Goal: Task Accomplishment & Management: Manage account settings

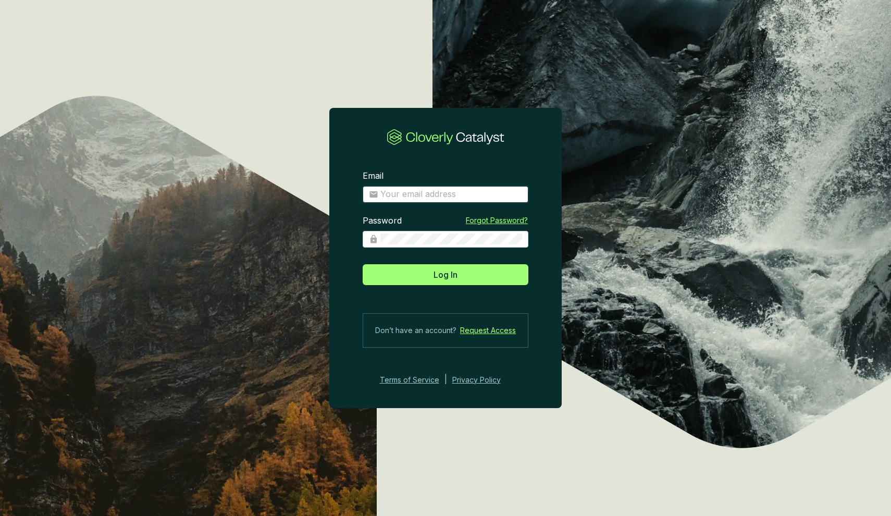
type input "adrien@circonomy.co"
click at [446, 274] on button "Log In" at bounding box center [446, 274] width 166 height 21
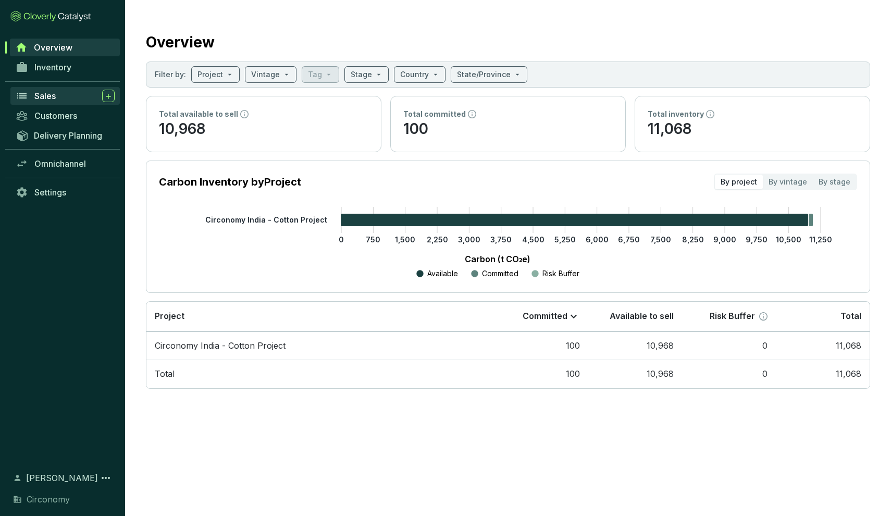
click at [58, 97] on div "Sales" at bounding box center [74, 96] width 80 height 13
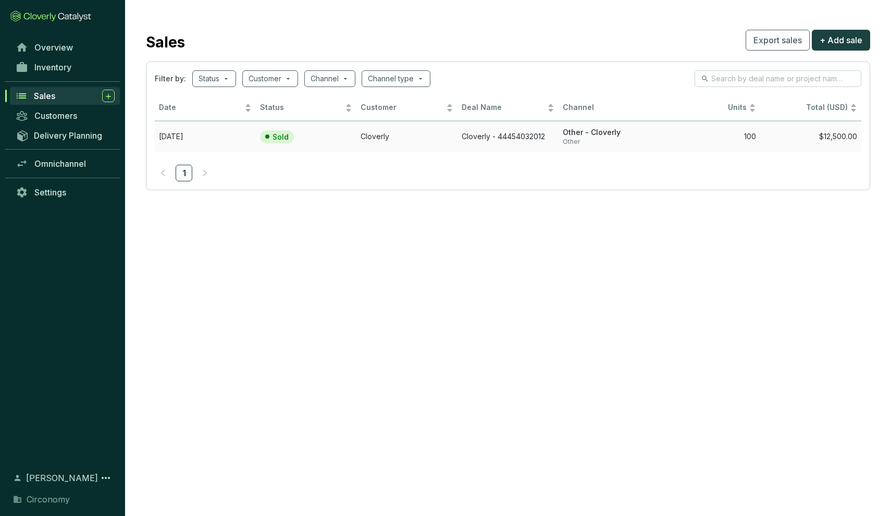
click at [271, 134] on div "Sold" at bounding box center [277, 137] width 34 height 14
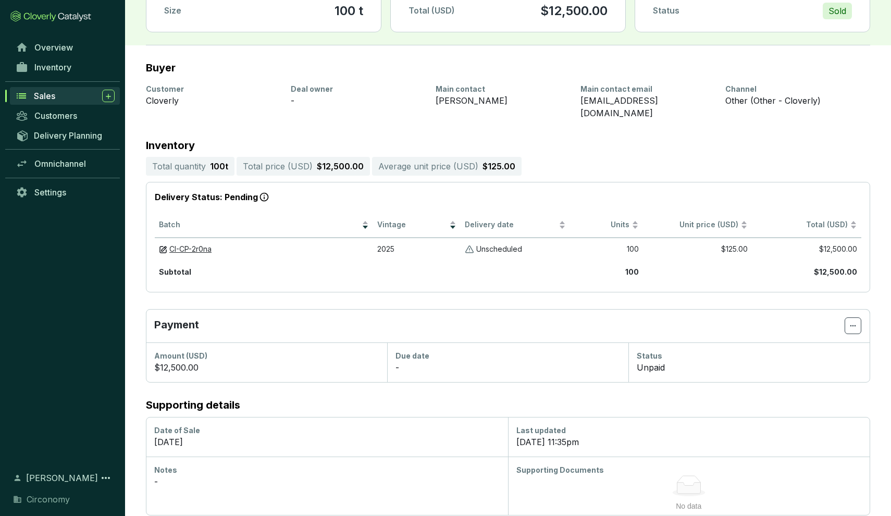
scroll to position [81, 0]
click at [823, 369] on span "Edit due date" at bounding box center [826, 366] width 48 height 8
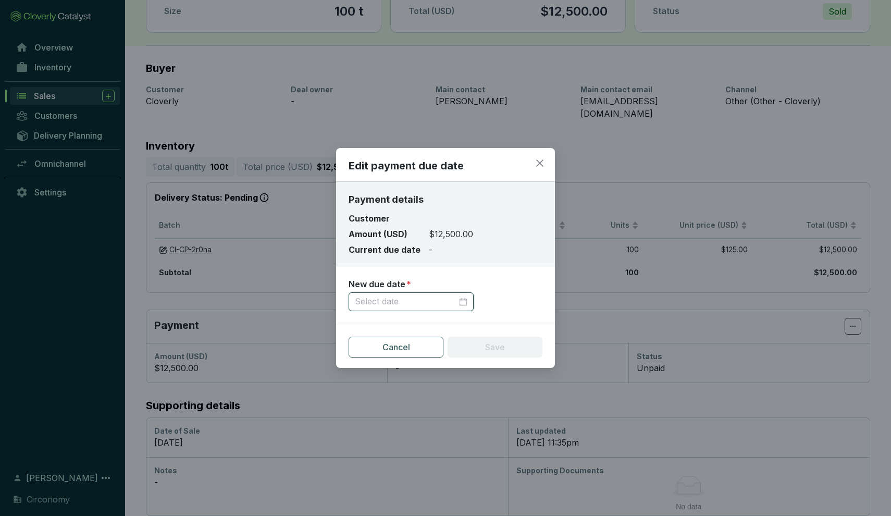
click at [449, 306] on input at bounding box center [406, 301] width 102 height 11
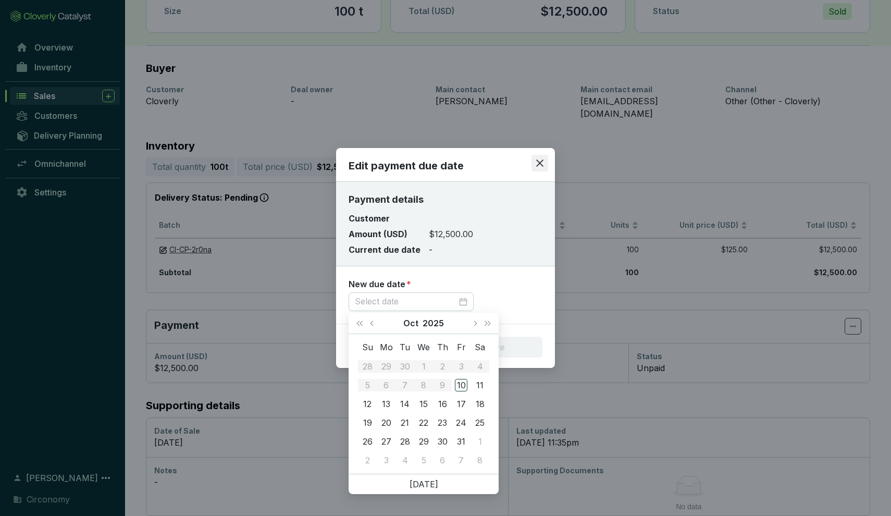
click at [537, 164] on icon "close" at bounding box center [539, 162] width 9 height 9
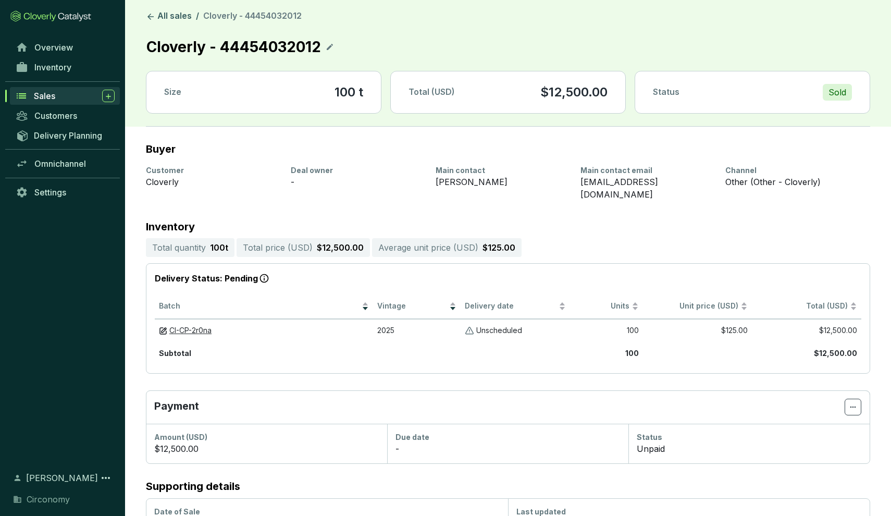
scroll to position [0, 0]
click at [38, 195] on span "Settings" at bounding box center [50, 192] width 32 height 10
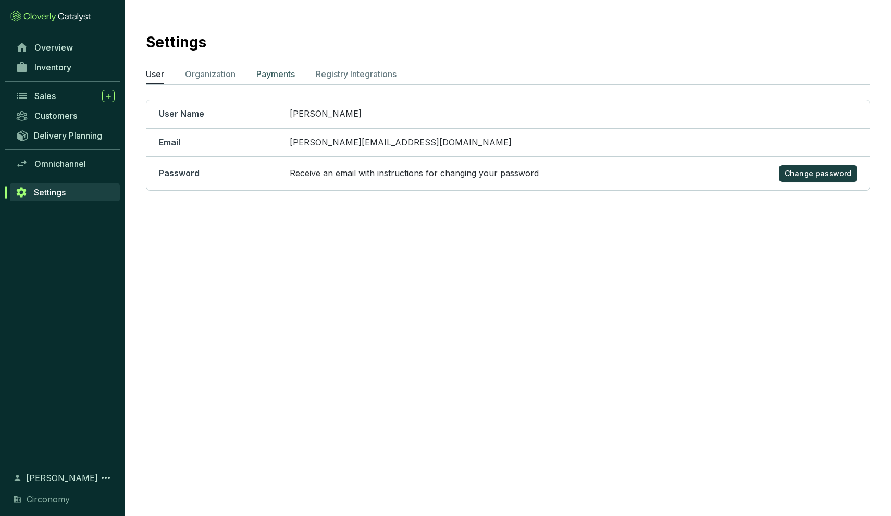
click at [266, 69] on p "Payments" at bounding box center [275, 74] width 39 height 13
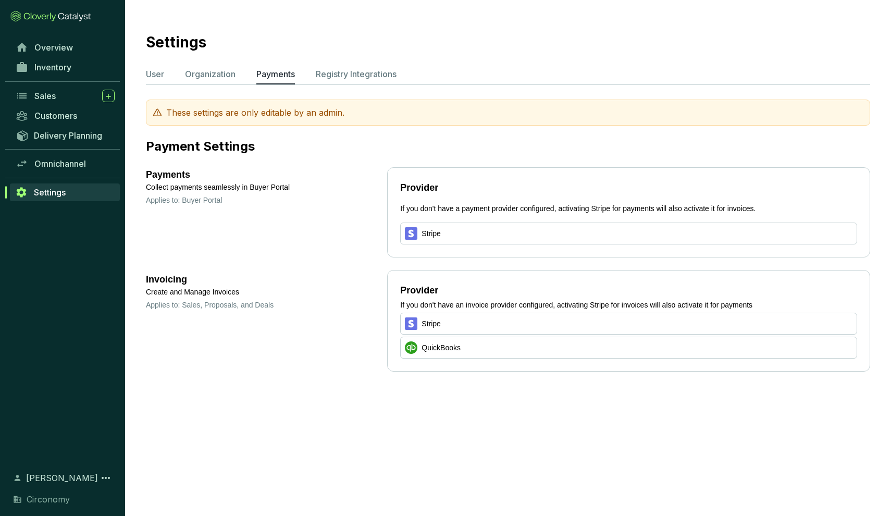
click at [418, 235] on icon at bounding box center [411, 233] width 13 height 13
click at [209, 201] on p "Applies to: Buyer Portal" at bounding box center [266, 200] width 241 height 10
click at [203, 192] on p "Collect payments seamlessly in Buyer Portal" at bounding box center [266, 187] width 241 height 11
click at [97, 139] on span "Delivery Planning" at bounding box center [68, 135] width 68 height 10
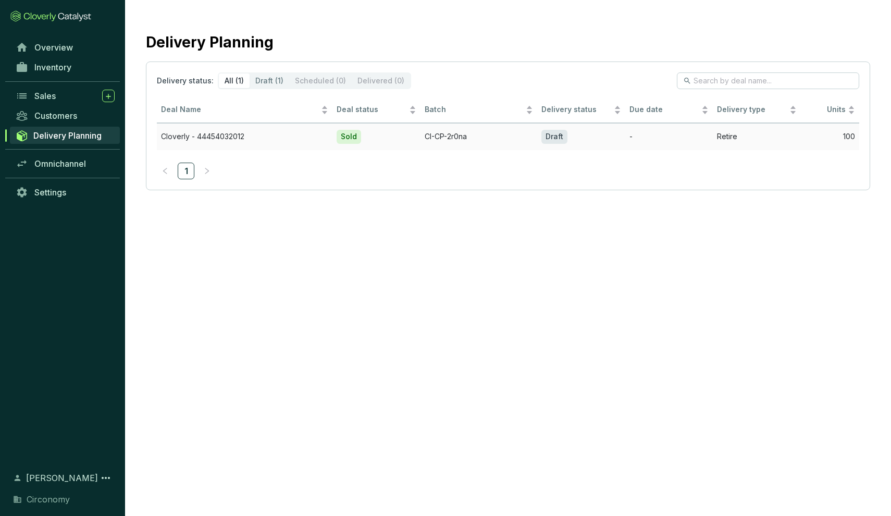
click at [560, 132] on div "Draft" at bounding box center [555, 137] width 26 height 14
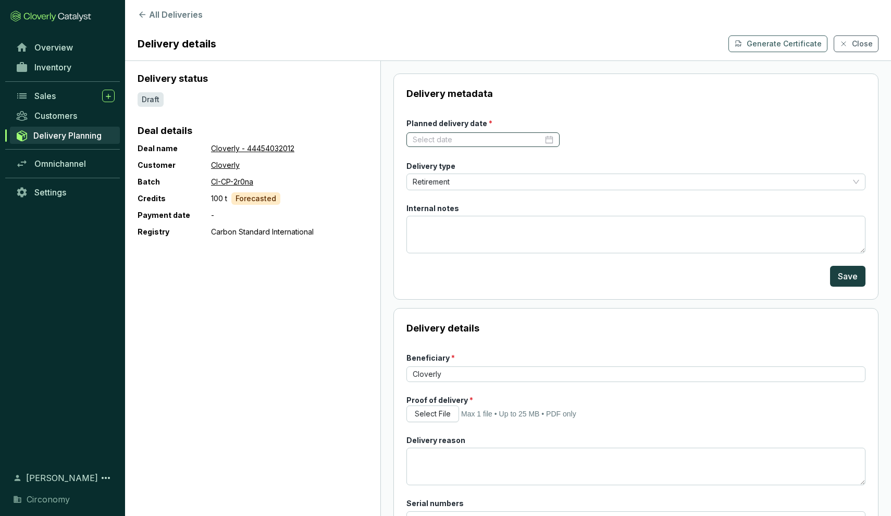
click at [556, 137] on div at bounding box center [483, 139] width 153 height 15
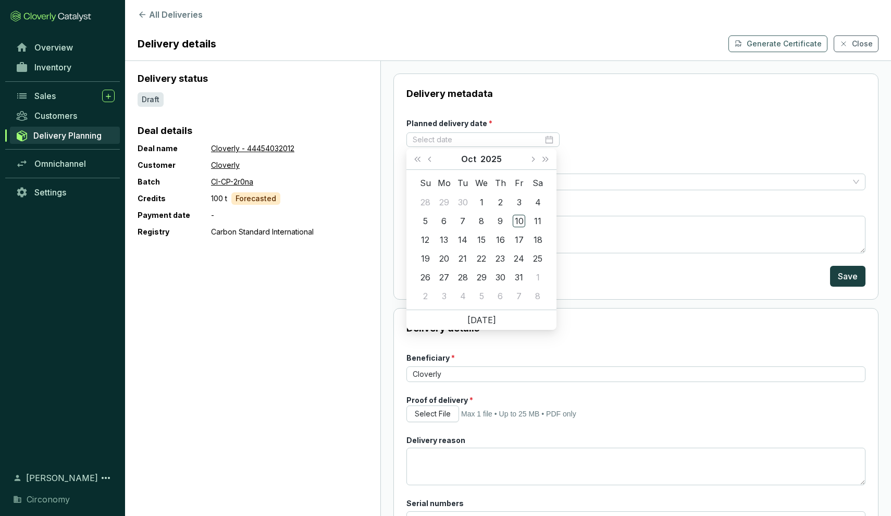
click at [592, 119] on form "Planned delivery date * Delivery type Retirement Internal notes Save" at bounding box center [636, 202] width 459 height 169
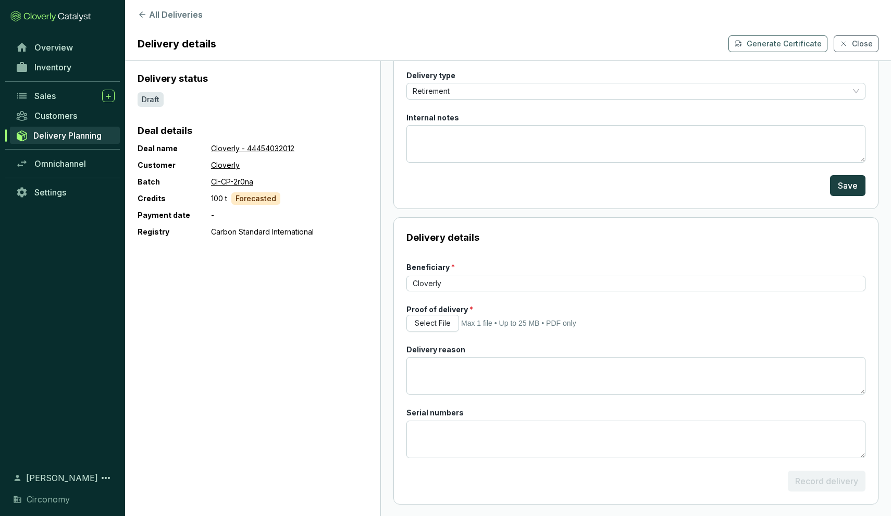
scroll to position [90, 0]
click at [62, 50] on span "Overview" at bounding box center [53, 47] width 39 height 10
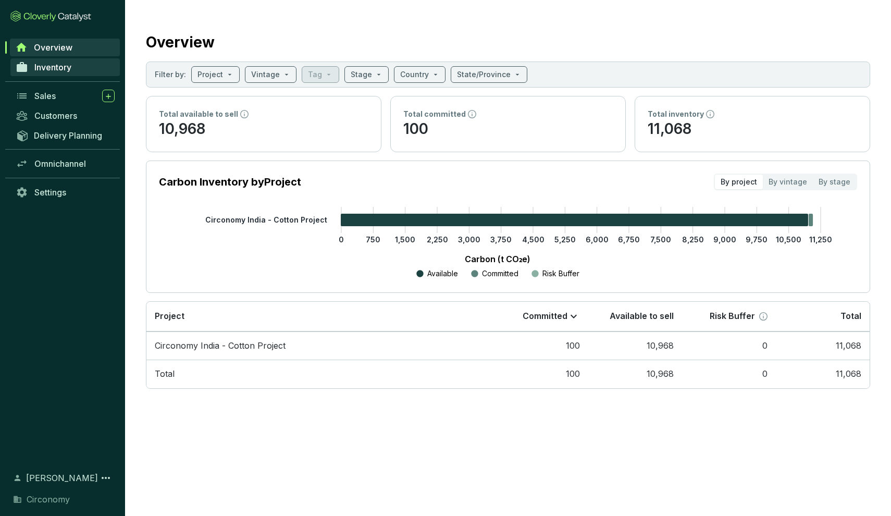
click at [60, 63] on span "Inventory" at bounding box center [52, 67] width 37 height 10
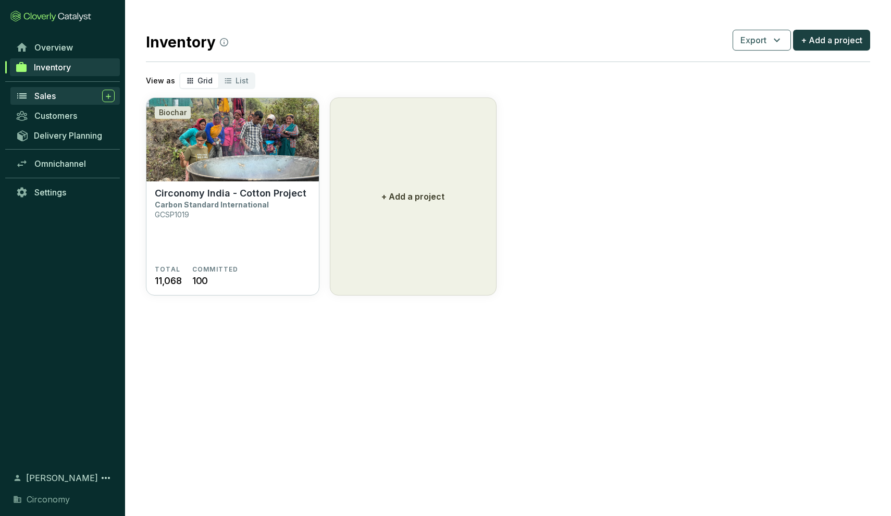
click at [56, 95] on span "Sales" at bounding box center [44, 96] width 21 height 10
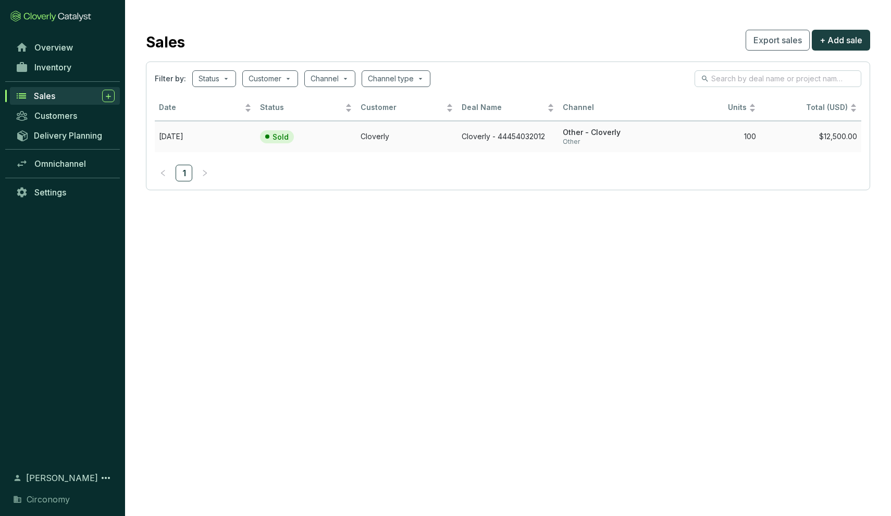
click at [567, 130] on span "Other - Cloverly" at bounding box center [609, 133] width 93 height 10
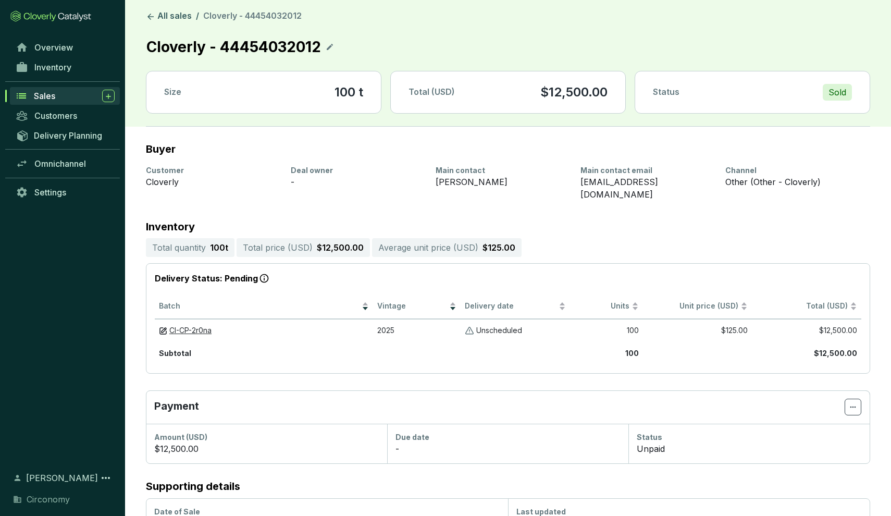
scroll to position [11, 0]
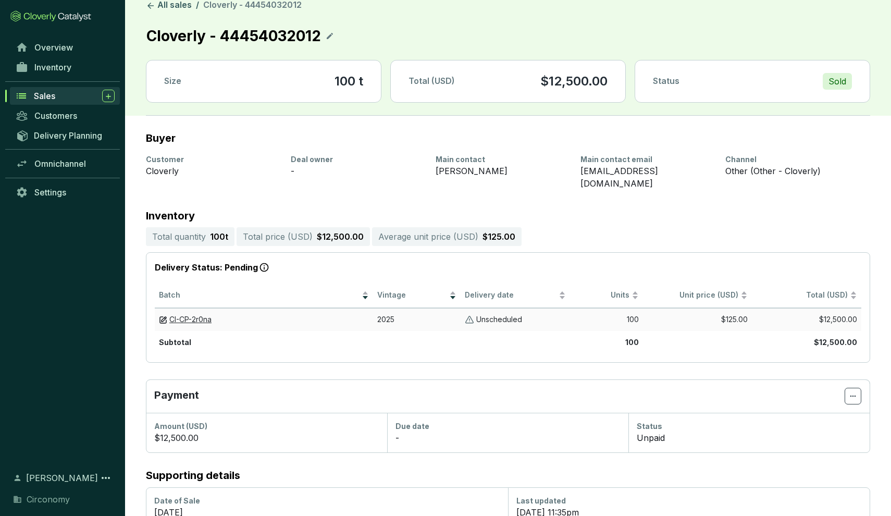
click at [497, 315] on p "Unscheduled" at bounding box center [499, 320] width 46 height 10
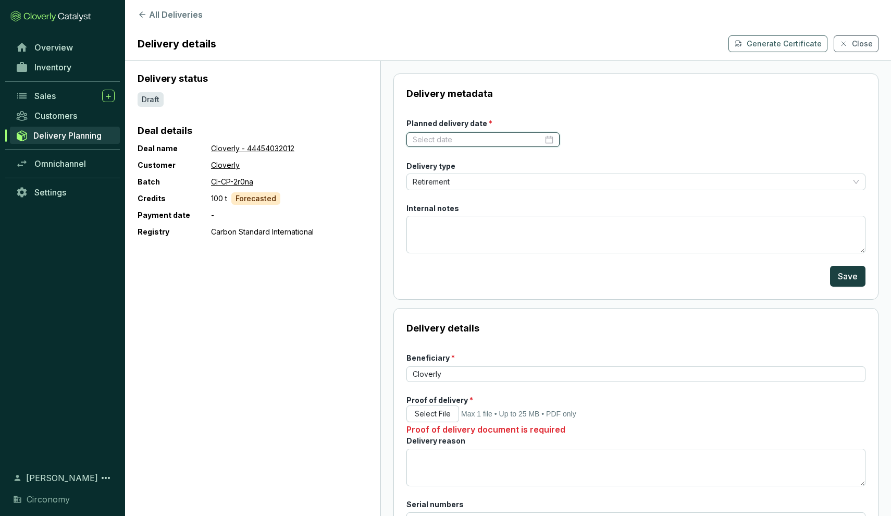
click at [532, 139] on input "Planned delivery date *" at bounding box center [478, 139] width 130 height 10
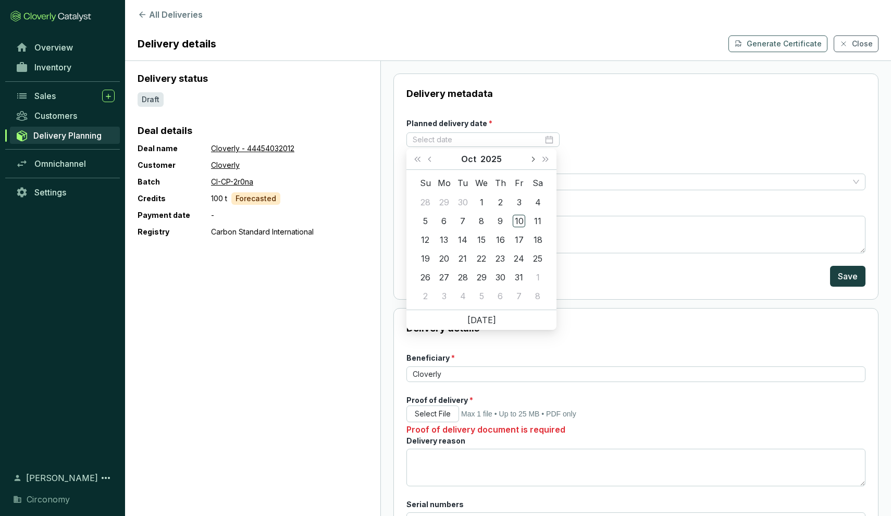
click at [534, 160] on span "Next month (PageDown)" at bounding box center [532, 158] width 5 height 5
type input "[DATE]"
click at [446, 240] on div "10" at bounding box center [444, 240] width 13 height 13
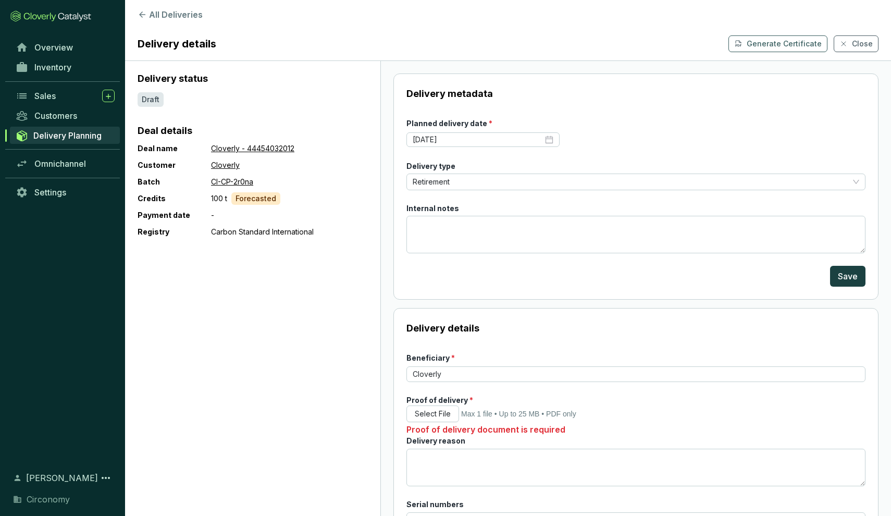
click at [652, 109] on div "Delivery metadata Planned delivery date * 2025-11-10 Delivery type Retirement I…" at bounding box center [636, 186] width 485 height 226
click at [603, 179] on span "Retirement" at bounding box center [636, 182] width 447 height 16
click at [652, 121] on form "Planned delivery date * 2025-11-10 Delivery type Retirement Internal notes Save" at bounding box center [636, 202] width 459 height 169
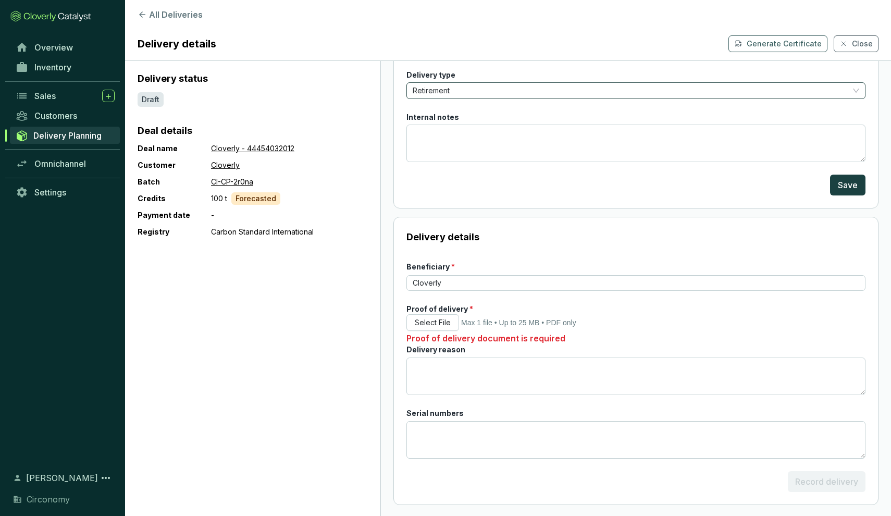
scroll to position [91, 0]
click at [502, 280] on input "Cloverly" at bounding box center [636, 284] width 459 height 16
click at [525, 242] on p "Delivery details" at bounding box center [636, 237] width 459 height 15
click at [64, 70] on span "Inventory" at bounding box center [52, 67] width 37 height 10
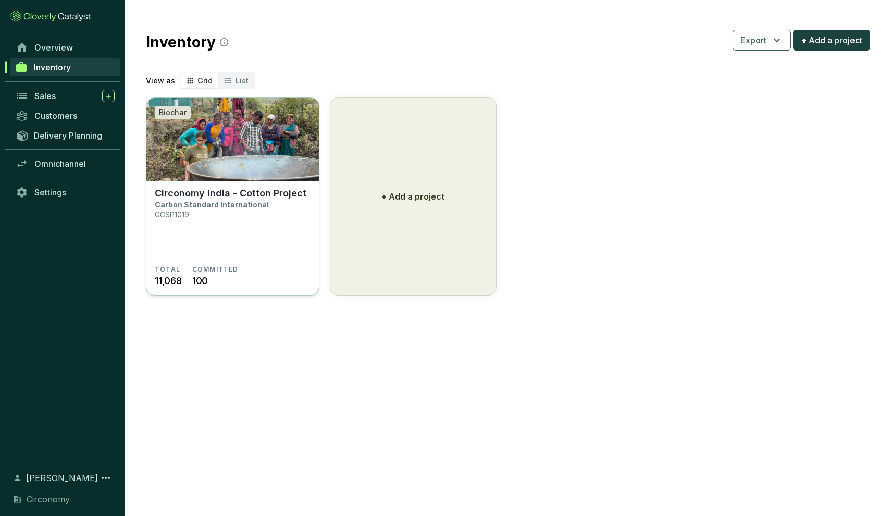
click at [219, 194] on p "Circonomy India - Cotton Project" at bounding box center [231, 193] width 152 height 11
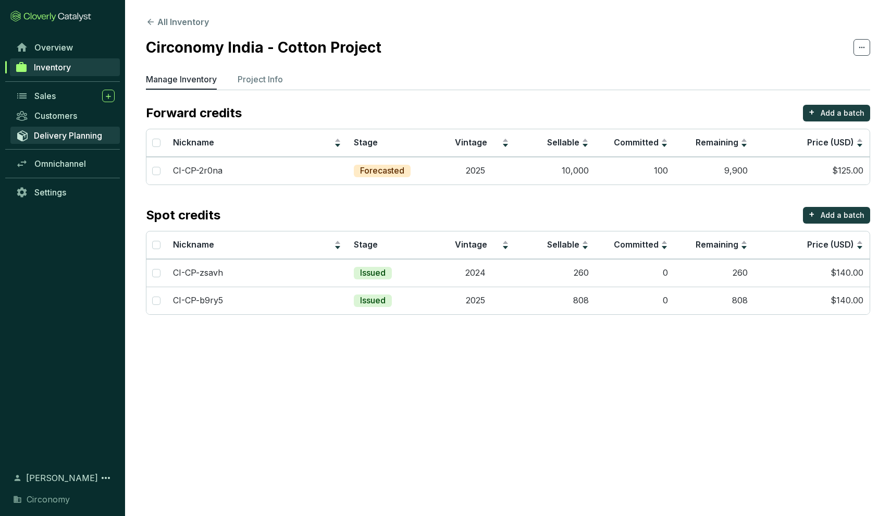
click at [66, 136] on span "Delivery Planning" at bounding box center [68, 135] width 68 height 10
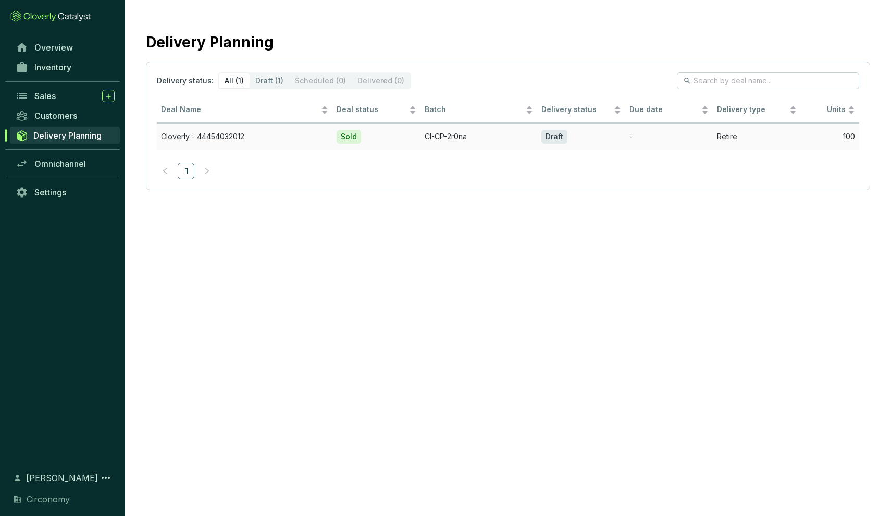
click at [311, 128] on td "Cloverly - 44454032012" at bounding box center [245, 136] width 176 height 27
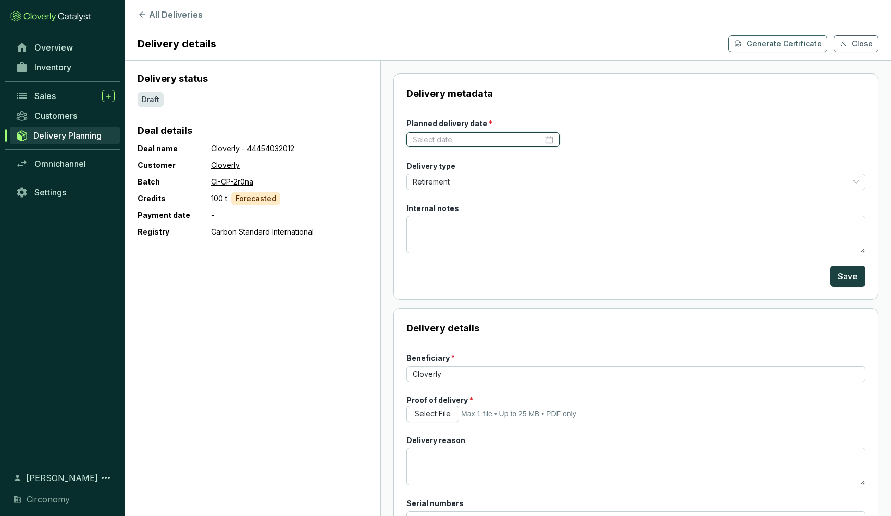
click at [461, 137] on input "Planned delivery date *" at bounding box center [478, 139] width 130 height 10
click at [526, 100] on p "Delivery metadata" at bounding box center [636, 94] width 459 height 15
click at [774, 43] on p "Generate Certificate" at bounding box center [784, 44] width 75 height 10
click at [645, 117] on div "Delivery metadata Planned delivery date * Delivery type Retirement Internal not…" at bounding box center [636, 186] width 485 height 226
click at [549, 136] on div at bounding box center [483, 139] width 141 height 10
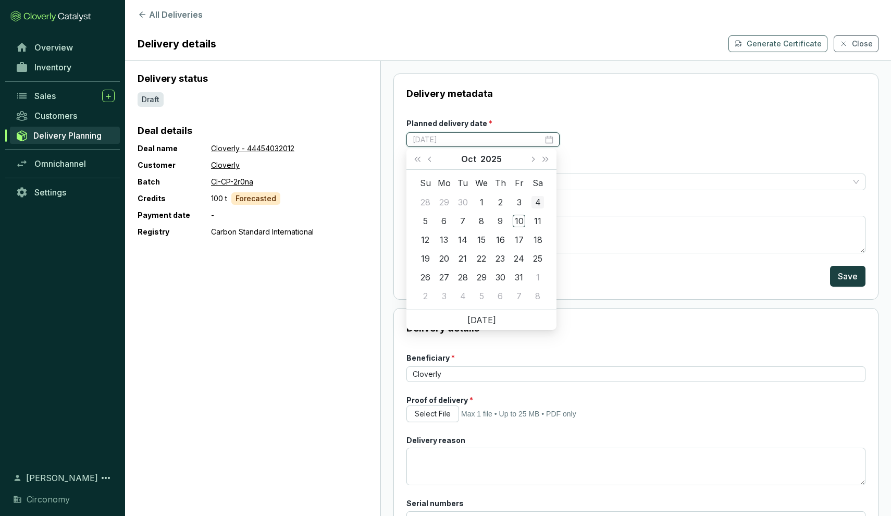
type input "[DATE]"
click at [534, 161] on button "Next month (PageDown)" at bounding box center [533, 159] width 14 height 21
type input "[DATE]"
click at [649, 95] on p "Delivery metadata" at bounding box center [636, 94] width 459 height 15
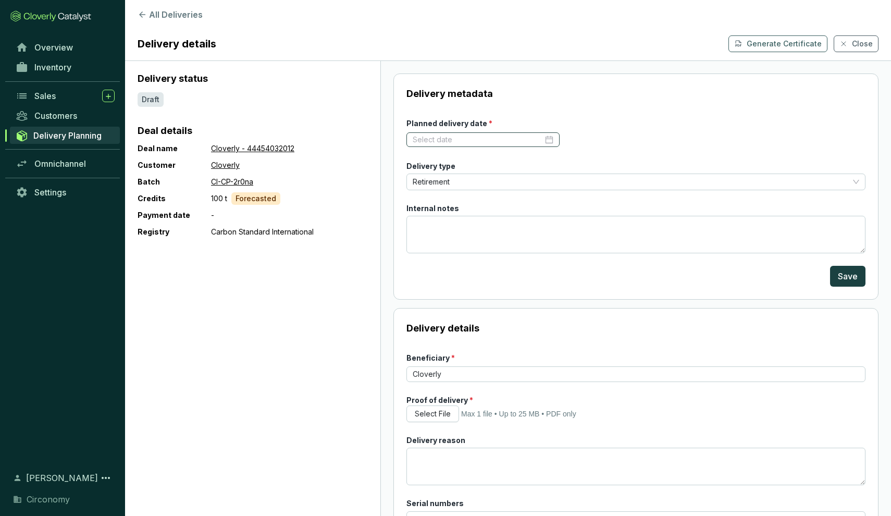
click at [548, 141] on div at bounding box center [483, 139] width 141 height 10
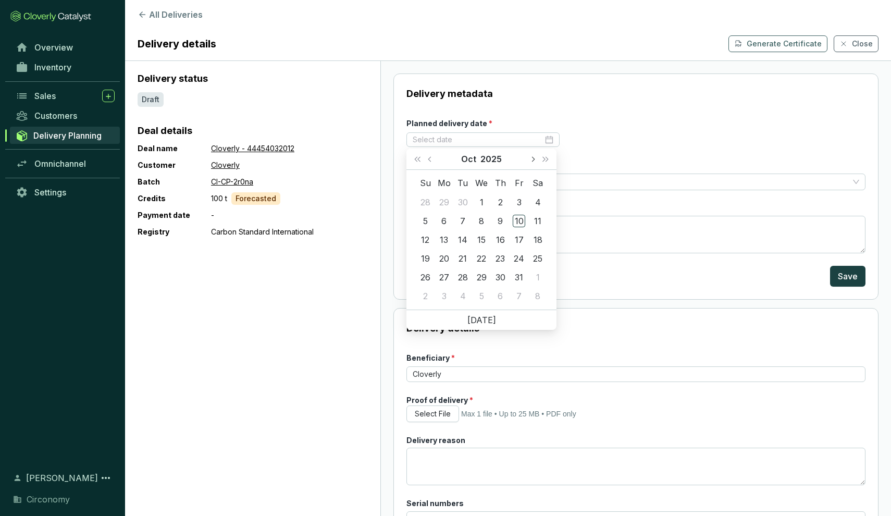
click at [533, 163] on button "Next month (PageDown)" at bounding box center [533, 159] width 14 height 21
type input "[DATE]"
click at [518, 219] on div "7" at bounding box center [519, 221] width 13 height 13
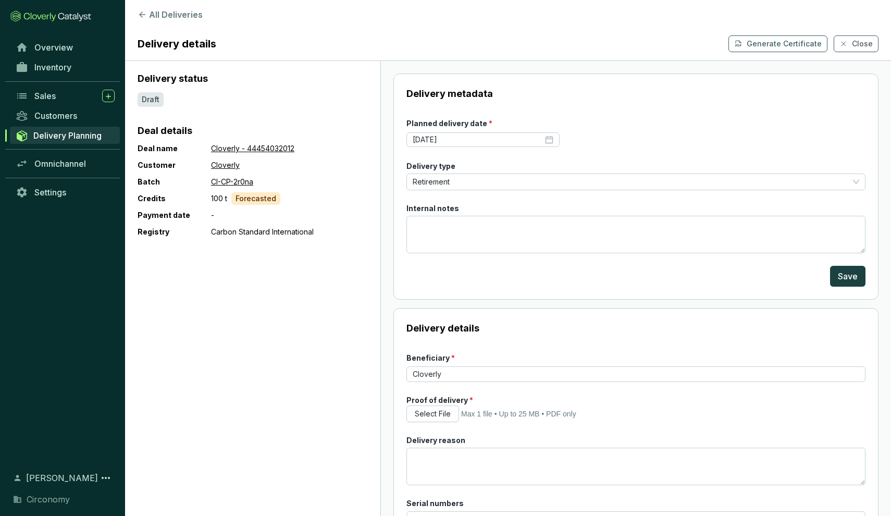
click at [628, 119] on form "Planned delivery date * [DATE] Delivery type Retirement Internal notes Save" at bounding box center [636, 202] width 459 height 169
click at [548, 141] on div "[DATE]" at bounding box center [483, 139] width 141 height 10
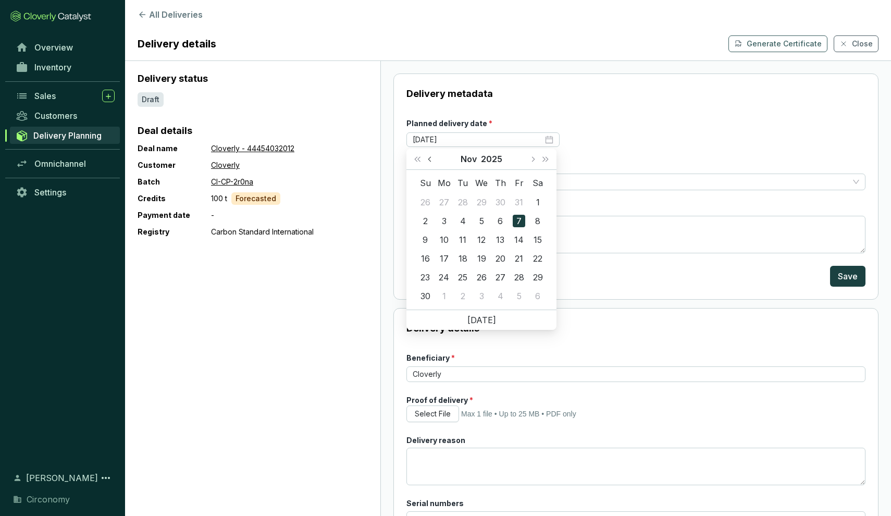
click at [433, 160] on span "Previous month (PageUp)" at bounding box center [430, 158] width 5 height 5
type input "[DATE]"
click at [521, 256] on div "24" at bounding box center [519, 258] width 13 height 13
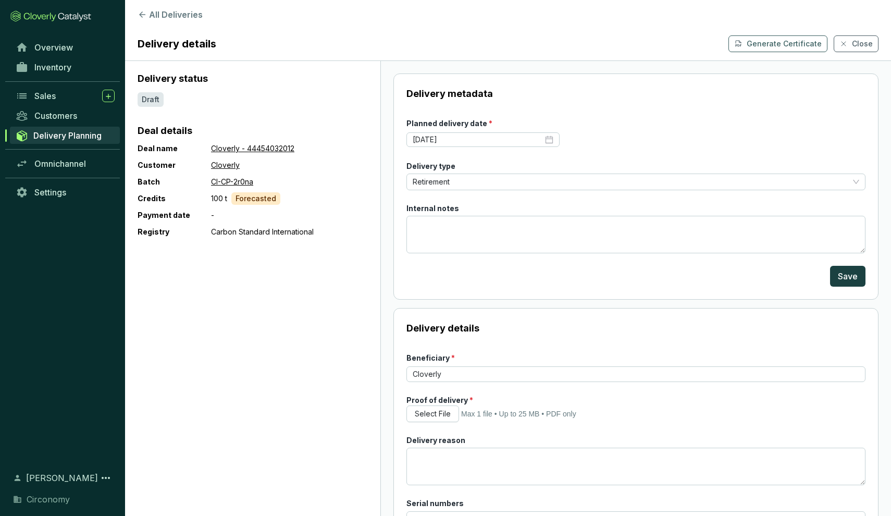
click at [592, 132] on form "Planned delivery date * [DATE] Delivery type Retirement Internal notes Save" at bounding box center [636, 202] width 459 height 169
click at [853, 279] on span "Save" at bounding box center [848, 276] width 20 height 13
click at [53, 93] on span "Sales" at bounding box center [44, 96] width 21 height 10
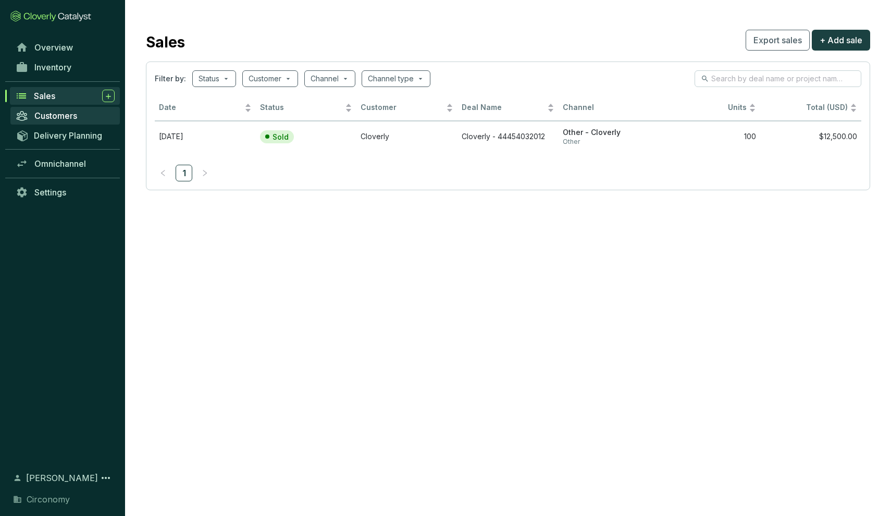
click at [52, 117] on span "Customers" at bounding box center [55, 116] width 43 height 10
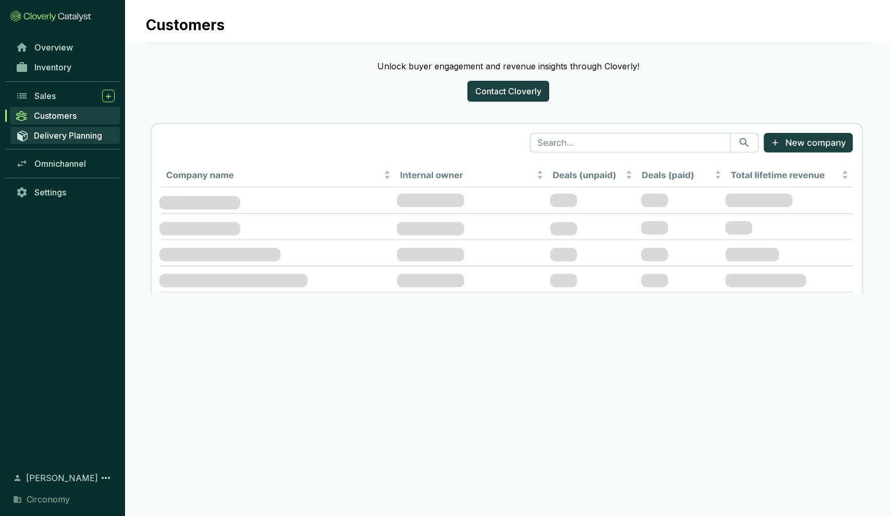
click at [56, 133] on span "Delivery Planning" at bounding box center [68, 135] width 68 height 10
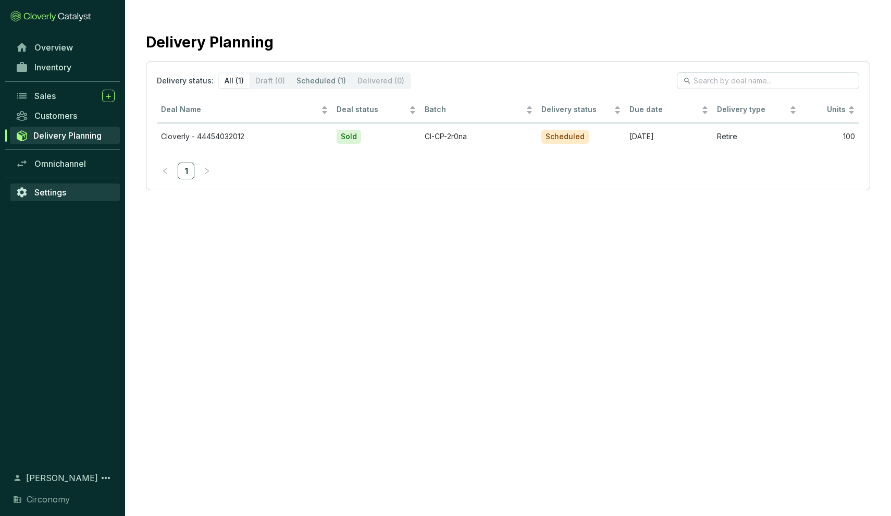
click at [55, 191] on span "Settings" at bounding box center [50, 192] width 32 height 10
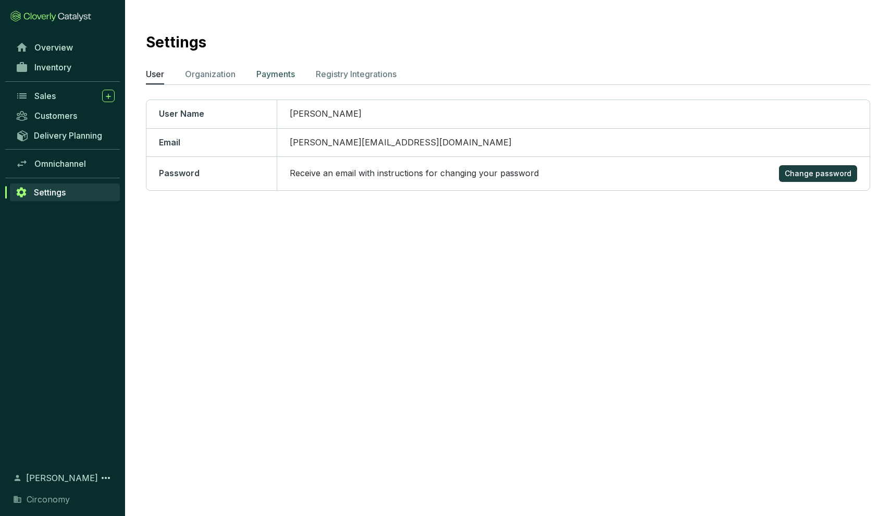
click at [276, 72] on p "Payments" at bounding box center [275, 74] width 39 height 13
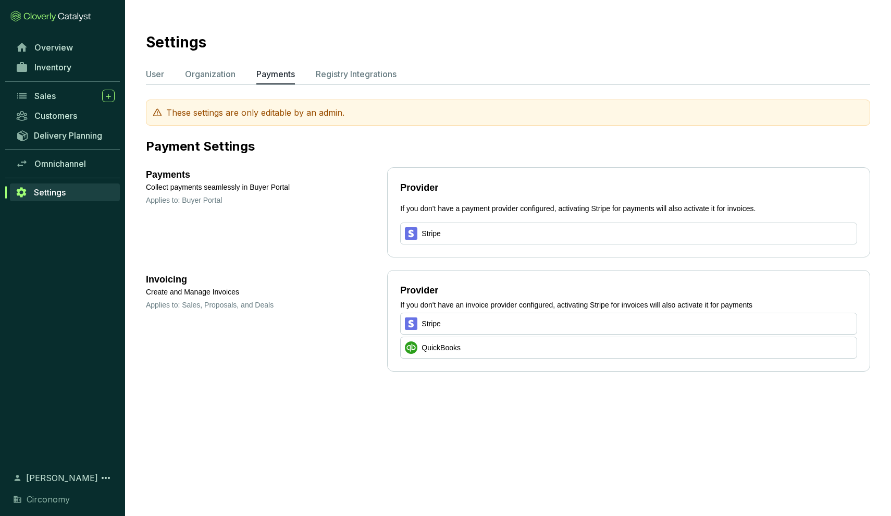
click at [278, 116] on div "These settings are only editable by an admin." at bounding box center [508, 113] width 725 height 26
click at [424, 235] on span "Stripe" at bounding box center [431, 233] width 19 height 11
click at [410, 234] on icon at bounding box center [411, 234] width 5 height 8
click at [438, 234] on span "Stripe" at bounding box center [431, 233] width 19 height 11
click at [104, 479] on icon at bounding box center [106, 478] width 13 height 13
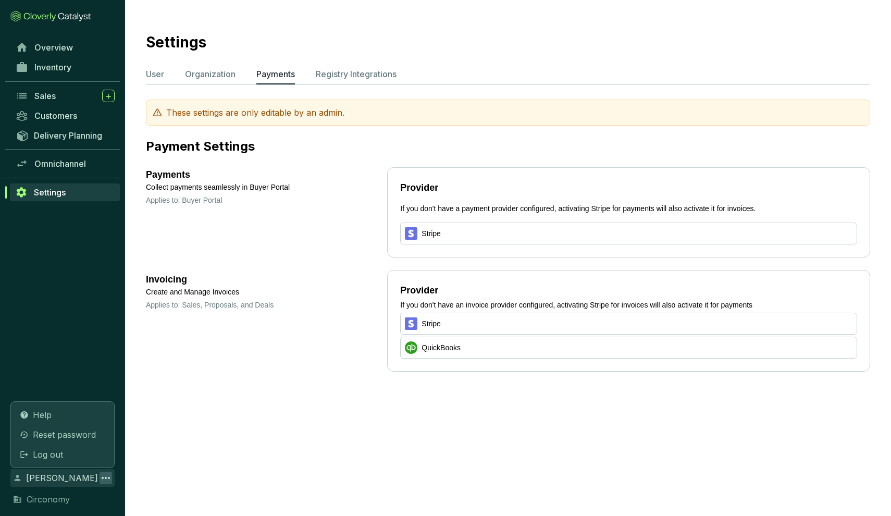
click at [55, 480] on span "[PERSON_NAME]" at bounding box center [62, 478] width 72 height 13
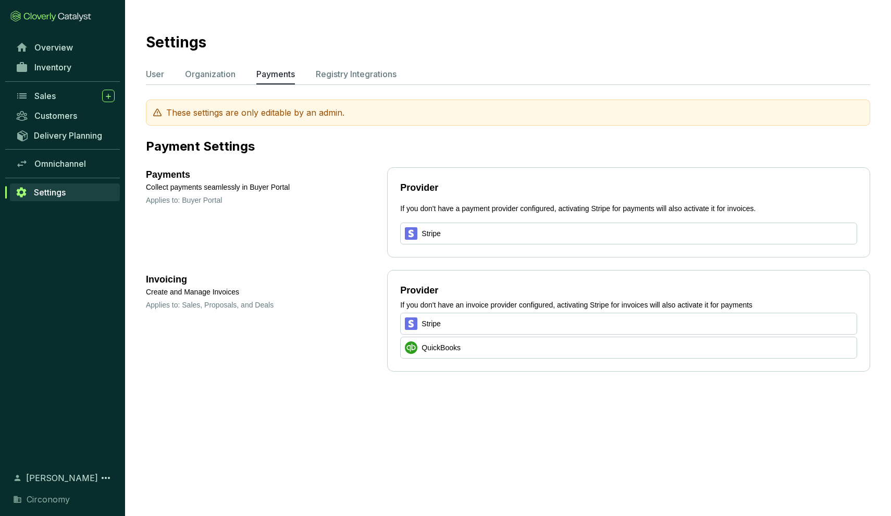
click at [56, 479] on span "[PERSON_NAME]" at bounding box center [62, 478] width 72 height 13
click at [47, 502] on span "Circonomy" at bounding box center [48, 499] width 43 height 13
click at [103, 481] on icon at bounding box center [106, 478] width 13 height 13
click at [169, 412] on section "Settings User Organization Payments Registry Integrations These settings are on…" at bounding box center [445, 258] width 891 height 516
click at [64, 138] on span "Delivery Planning" at bounding box center [68, 135] width 68 height 10
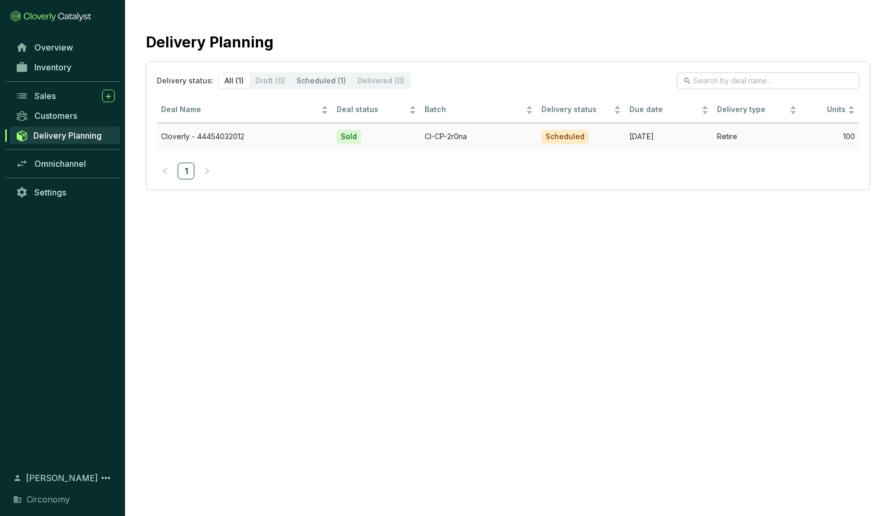
click at [308, 132] on td "Cloverly - 44454032012" at bounding box center [245, 136] width 176 height 27
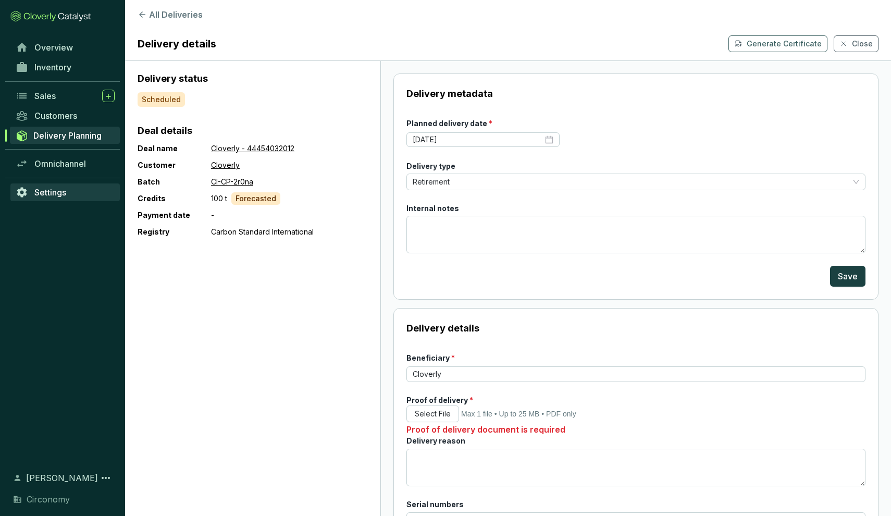
click at [64, 191] on span "Settings" at bounding box center [50, 192] width 32 height 10
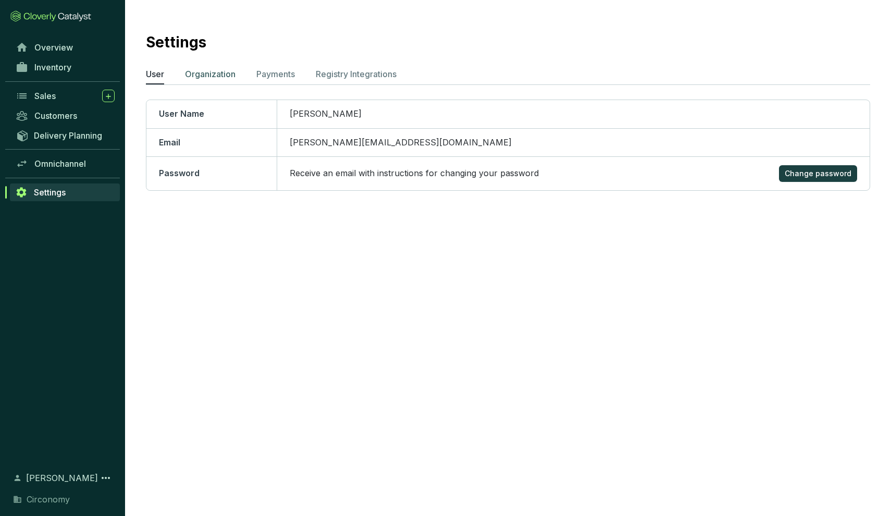
click at [228, 76] on p "Organization" at bounding box center [210, 74] width 51 height 13
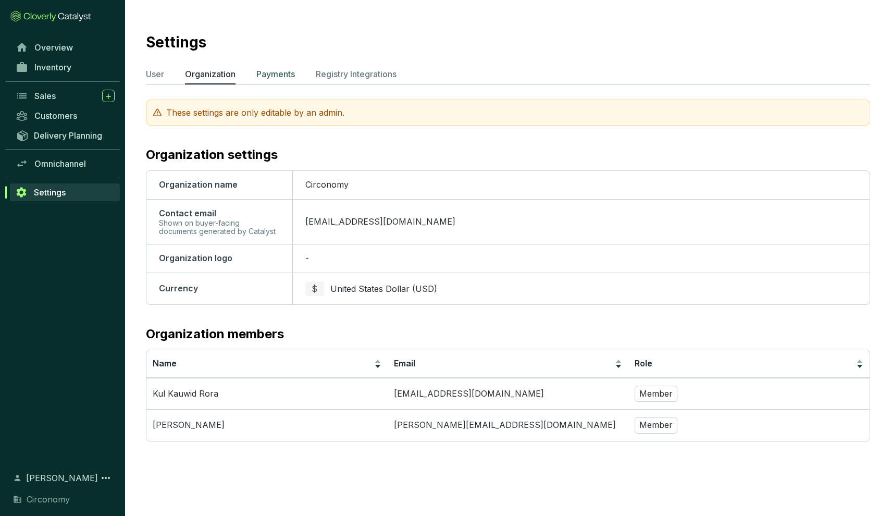
click at [273, 76] on p "Payments" at bounding box center [275, 74] width 39 height 13
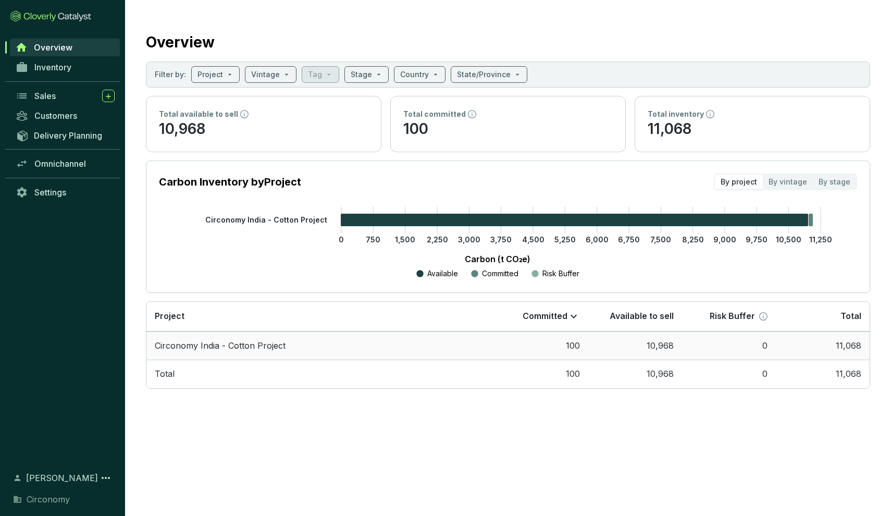
click at [224, 348] on td "Circonomy India - Cotton Project" at bounding box center [320, 346] width 348 height 29
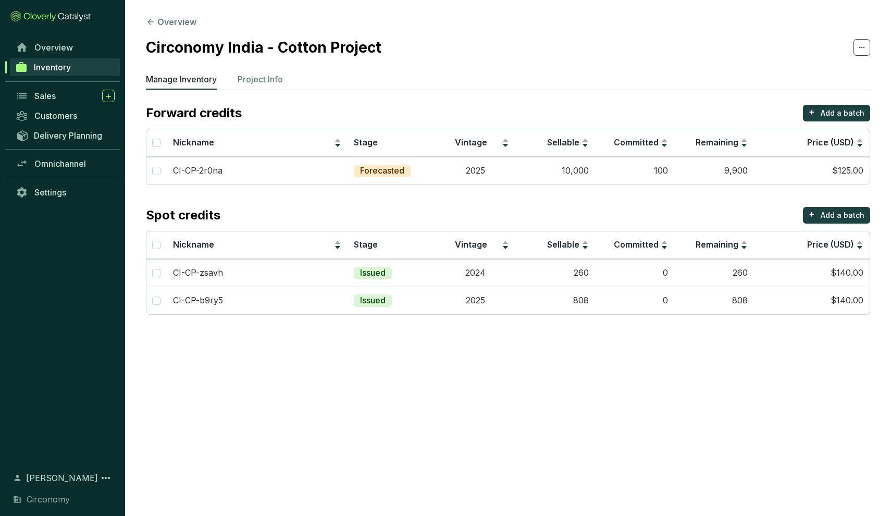
click at [47, 72] on span "Inventory" at bounding box center [52, 67] width 37 height 10
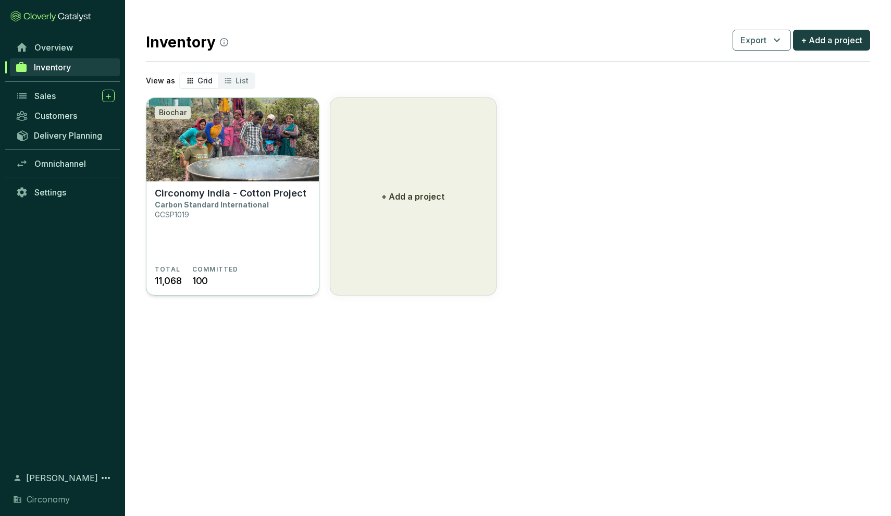
click at [228, 181] on img at bounding box center [232, 139] width 173 height 83
